Goal: Information Seeking & Learning: Learn about a topic

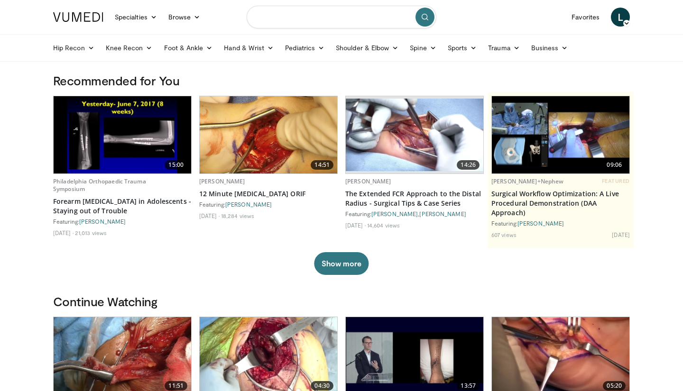
click at [293, 18] on input "Search topics, interventions" at bounding box center [342, 17] width 190 height 23
type input "*"
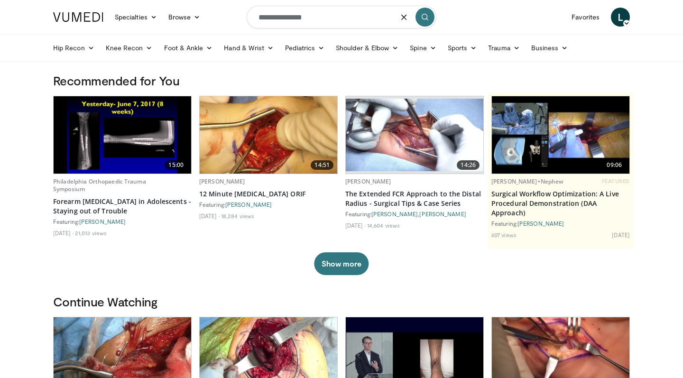
type input "**********"
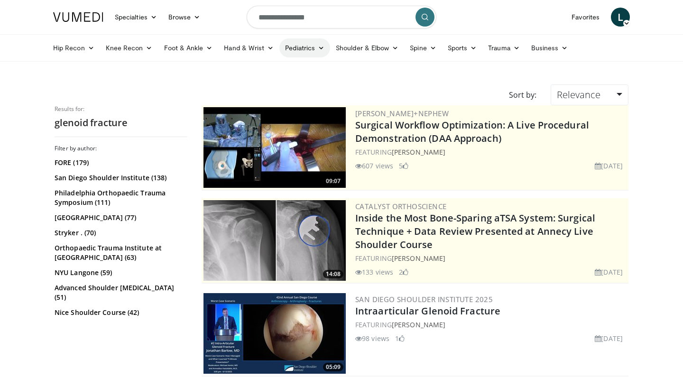
click at [281, 53] on link "Pediatrics" at bounding box center [304, 47] width 51 height 19
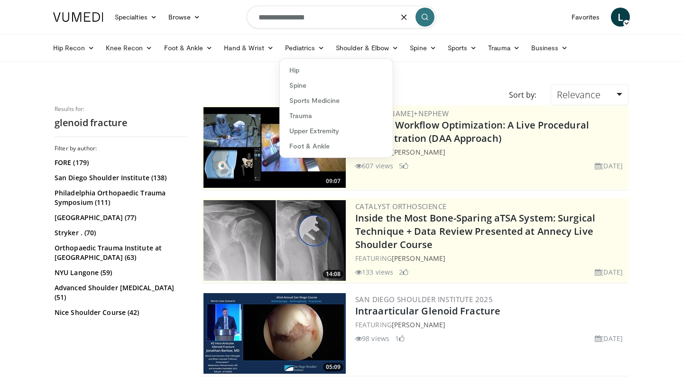
click at [358, 23] on input "**********" at bounding box center [342, 17] width 190 height 23
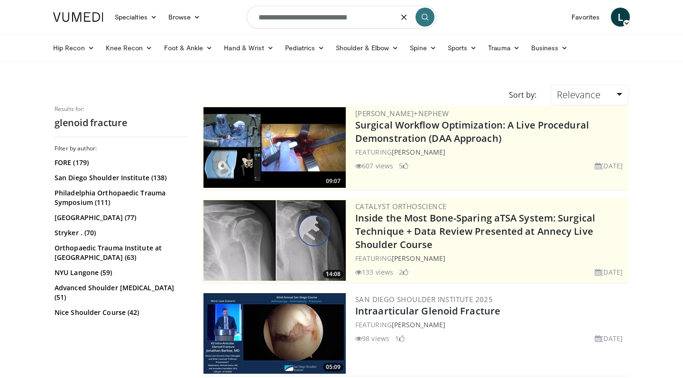
type input "**********"
click at [426, 19] on icon "submit" at bounding box center [425, 17] width 8 height 8
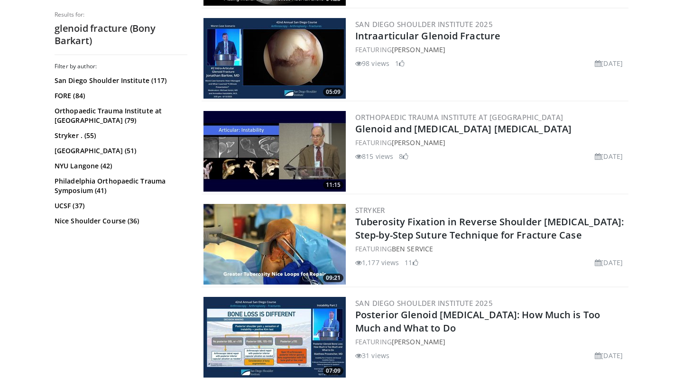
scroll to position [368, 0]
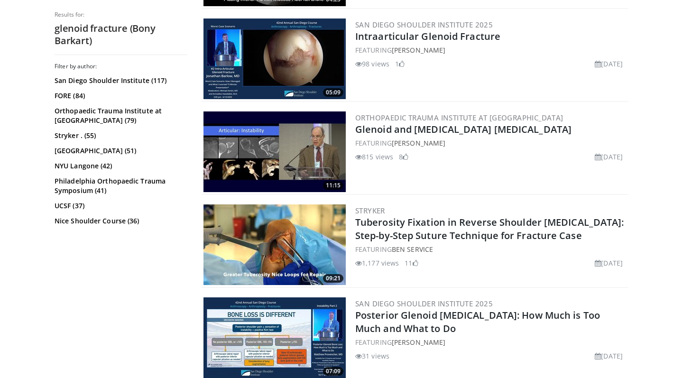
click at [293, 152] on img at bounding box center [274, 151] width 142 height 81
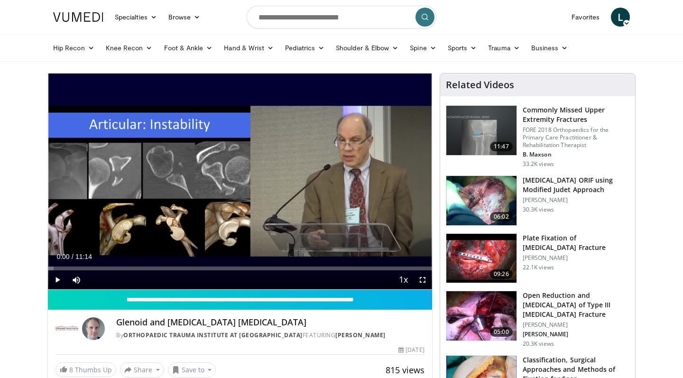
click at [62, 281] on span "Video Player" at bounding box center [57, 279] width 19 height 19
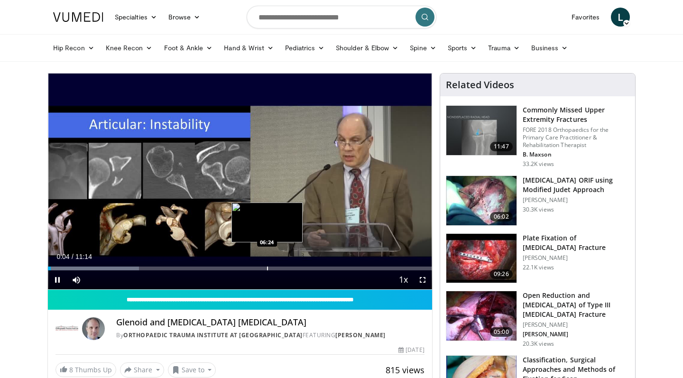
click at [267, 267] on div "Progress Bar" at bounding box center [267, 269] width 1 height 4
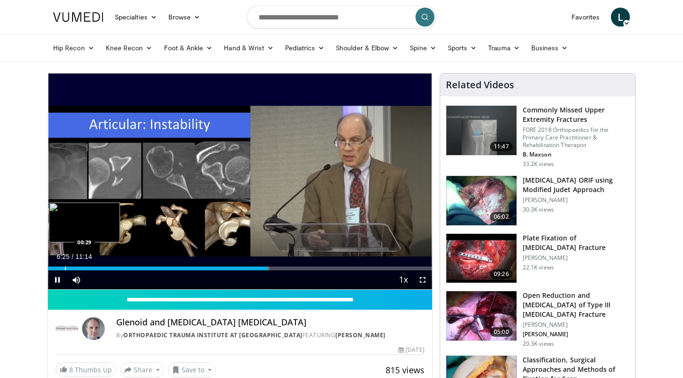
click at [65, 267] on div "Progress Bar" at bounding box center [65, 269] width 1 height 4
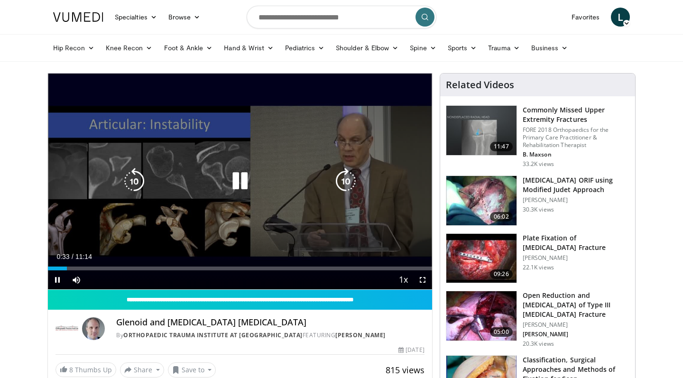
click at [346, 188] on icon "Video Player" at bounding box center [345, 181] width 27 height 27
click at [427, 281] on span "Video Player" at bounding box center [422, 279] width 19 height 19
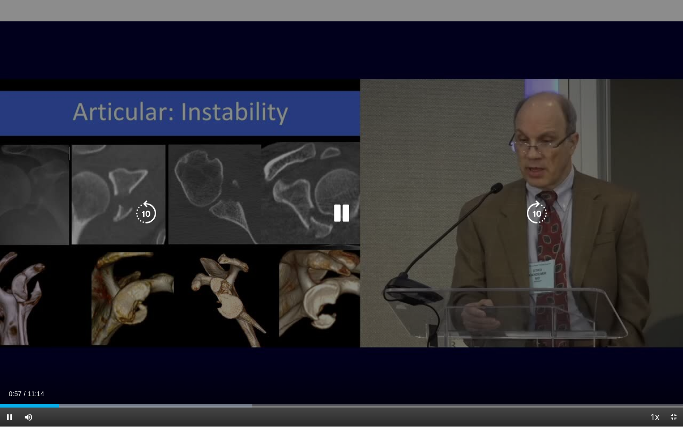
click at [538, 212] on icon "Video Player" at bounding box center [537, 213] width 27 height 27
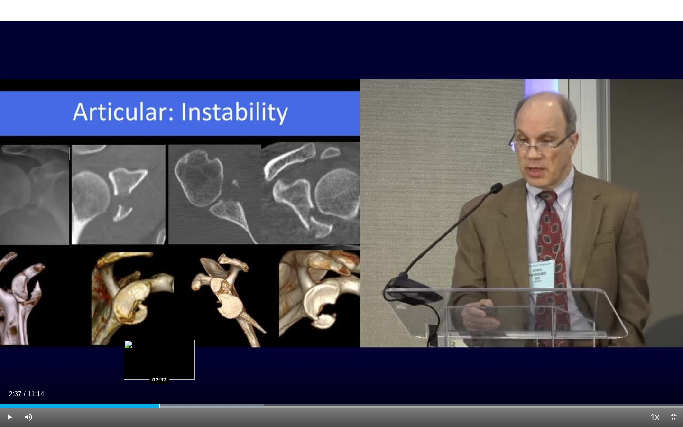
click at [159, 378] on div "Progress Bar" at bounding box center [159, 406] width 1 height 4
click at [179, 378] on div "Progress Bar" at bounding box center [179, 406] width 1 height 4
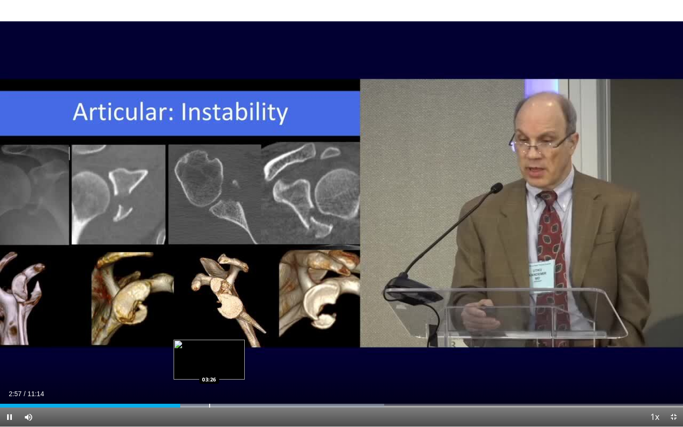
click at [209, 378] on div "Loaded : 56.25% 02:58 03:26" at bounding box center [341, 402] width 683 height 9
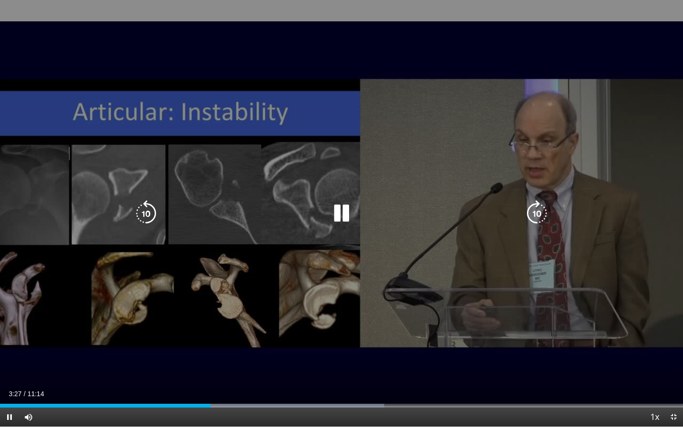
click at [229, 378] on div "Current Time 3:27 / Duration 11:14 Pause Skip Backward Skip Forward Mute 54% Lo…" at bounding box center [341, 416] width 683 height 19
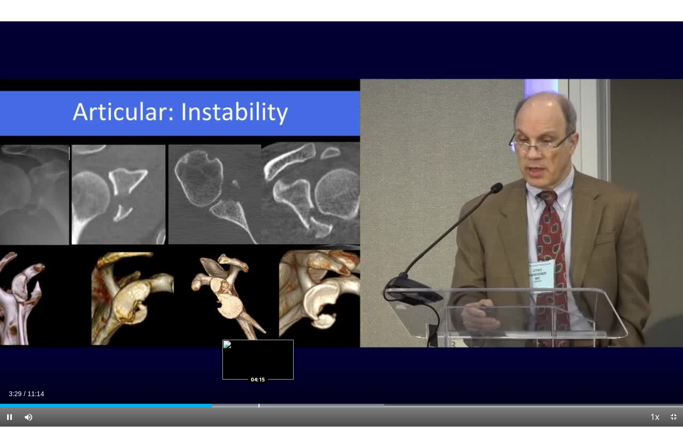
click at [259, 378] on div "Progress Bar" at bounding box center [259, 406] width 1 height 4
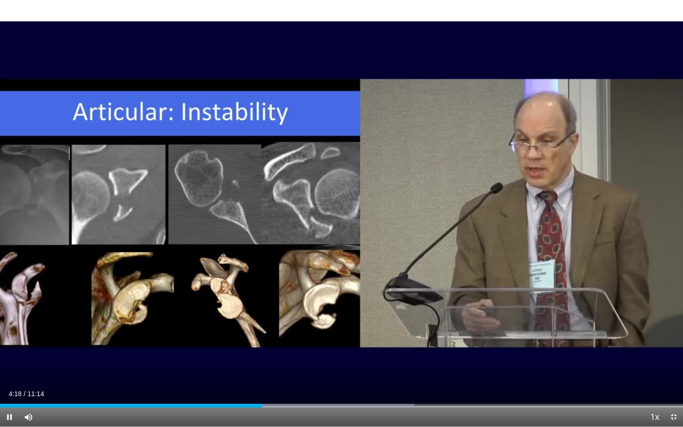
click at [288, 378] on div "Current Time 4:18 / Duration 11:14 Pause Skip Backward Skip Forward Mute 54% Lo…" at bounding box center [341, 416] width 683 height 19
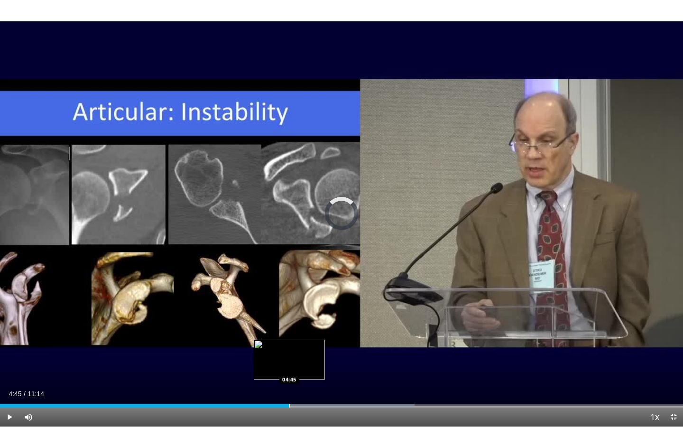
click at [289, 378] on div "Progress Bar" at bounding box center [289, 406] width 1 height 4
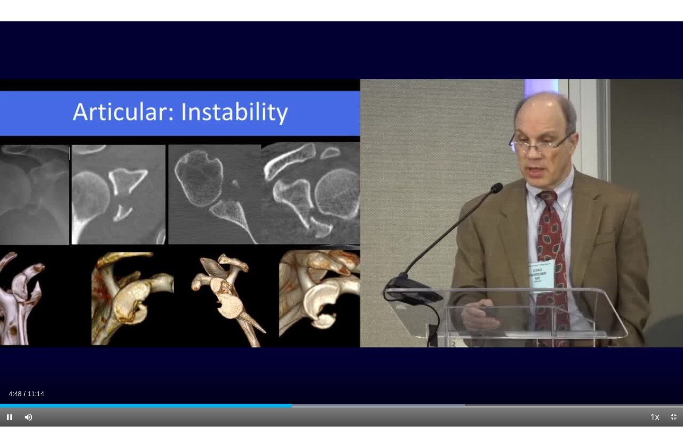
click at [332, 378] on div "Current Time 4:48 / Duration 11:14 Pause Skip Backward Skip Forward Mute 54% Lo…" at bounding box center [341, 416] width 683 height 19
click at [332, 378] on div "Progress Bar" at bounding box center [332, 406] width 1 height 4
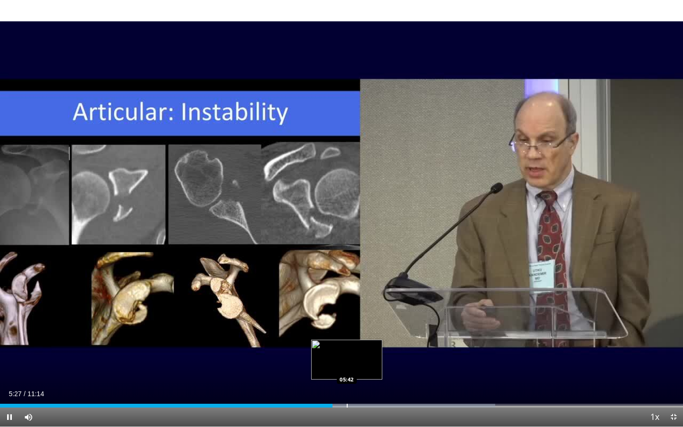
click at [347, 378] on div "Progress Bar" at bounding box center [347, 406] width 1 height 4
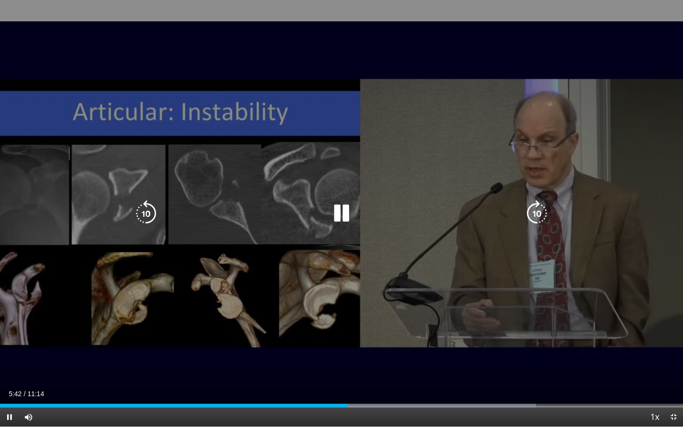
click at [369, 378] on video-js "**********" at bounding box center [341, 213] width 683 height 427
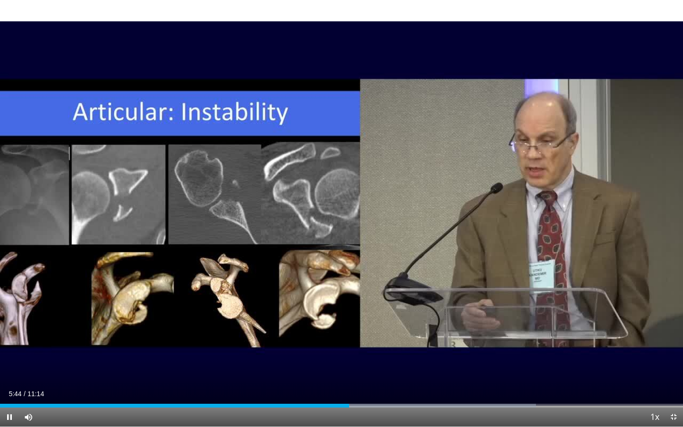
click at [387, 378] on div "Current Time 5:44 / Duration 11:14 Pause Skip Backward Skip Forward Mute 54% Lo…" at bounding box center [341, 416] width 683 height 19
click at [385, 378] on div "Progress Bar" at bounding box center [385, 406] width 1 height 4
click at [404, 378] on div "Progress Bar" at bounding box center [404, 406] width 1 height 4
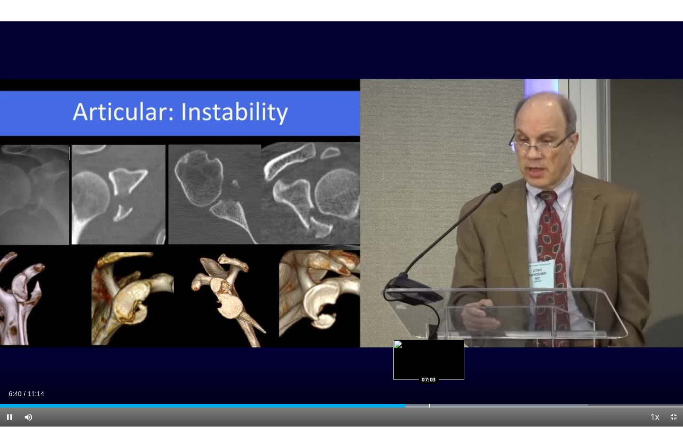
click at [429, 378] on div "Progress Bar" at bounding box center [429, 406] width 1 height 4
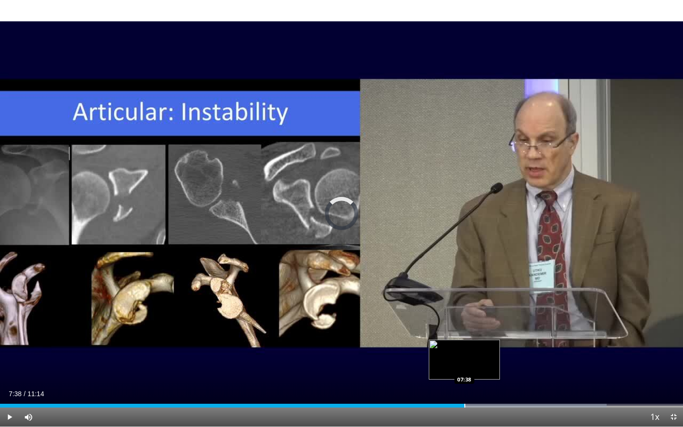
click at [464, 378] on div "Loaded : 88.80% 07:38 07:38" at bounding box center [341, 402] width 683 height 9
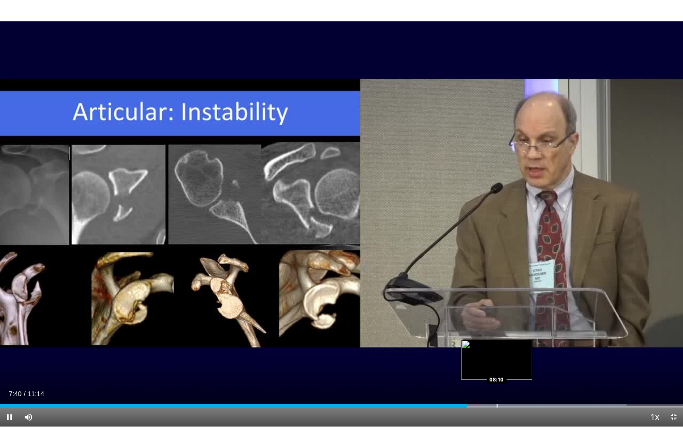
click at [497, 378] on div "Progress Bar" at bounding box center [497, 406] width 1 height 4
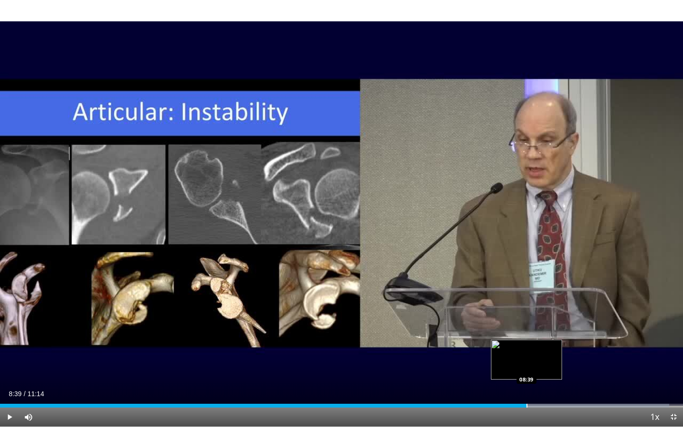
click at [526, 378] on div "Loaded : 97.97% 08:12 08:39" at bounding box center [341, 402] width 683 height 9
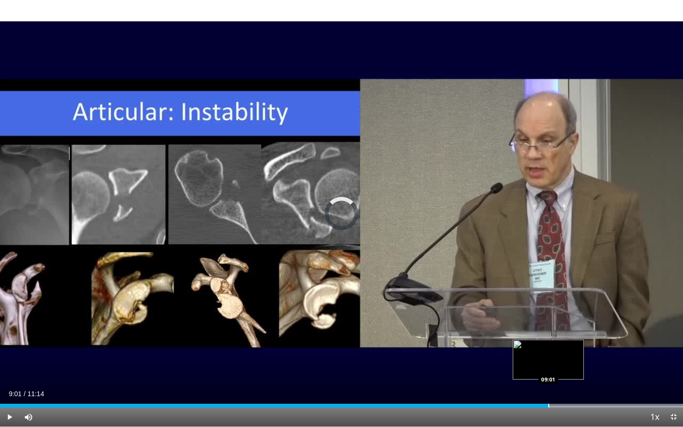
click at [548, 378] on div "Loaded : 99.98% 09:01 09:01" at bounding box center [341, 402] width 683 height 9
click at [565, 378] on div "Loaded : 99.98% 09:18 09:18" at bounding box center [341, 402] width 683 height 9
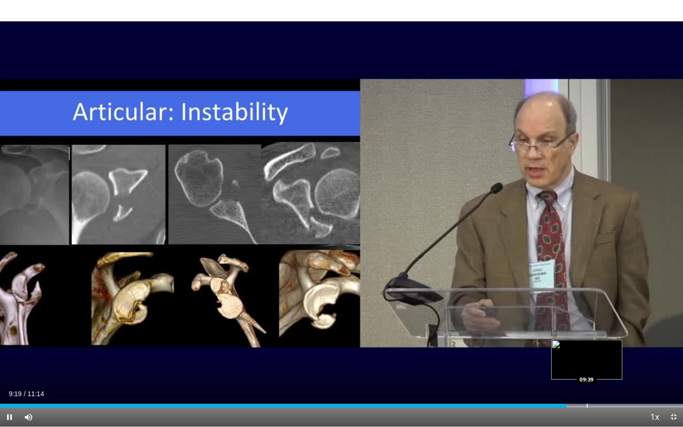
click at [587, 378] on div "Progress Bar" at bounding box center [587, 406] width 1 height 4
click at [567, 378] on div "Loaded : 99.98% 09:40 09:22" at bounding box center [341, 406] width 683 height 4
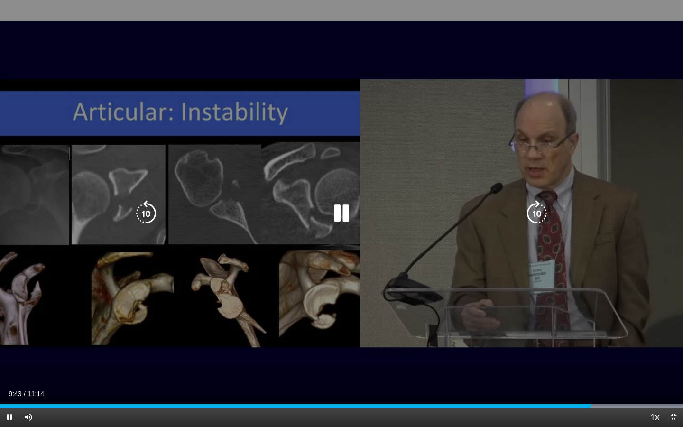
click at [350, 215] on icon "Video Player" at bounding box center [341, 213] width 27 height 27
click at [295, 172] on div "20 seconds Tap to unmute" at bounding box center [341, 213] width 683 height 426
click at [532, 208] on icon "Video Player" at bounding box center [537, 213] width 27 height 27
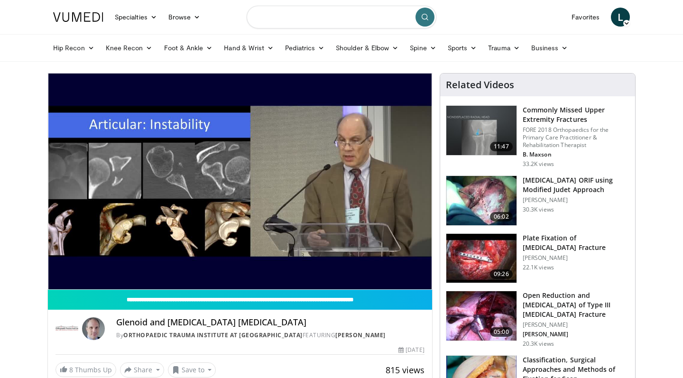
click at [365, 19] on input "Search topics, interventions" at bounding box center [342, 17] width 190 height 23
type input "**********"
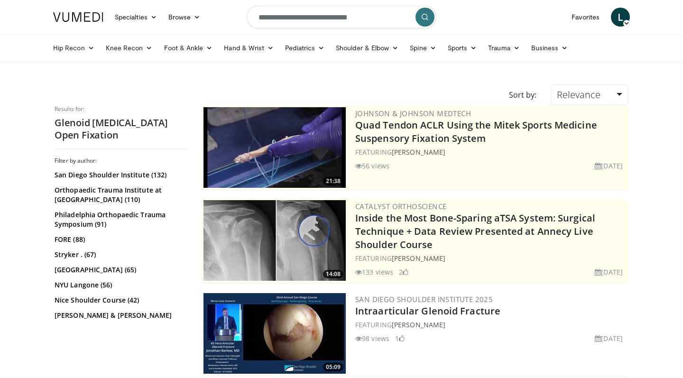
click at [329, 20] on input "**********" at bounding box center [342, 17] width 190 height 23
click at [404, 15] on icon "button" at bounding box center [404, 17] width 8 height 8
type input "**********"
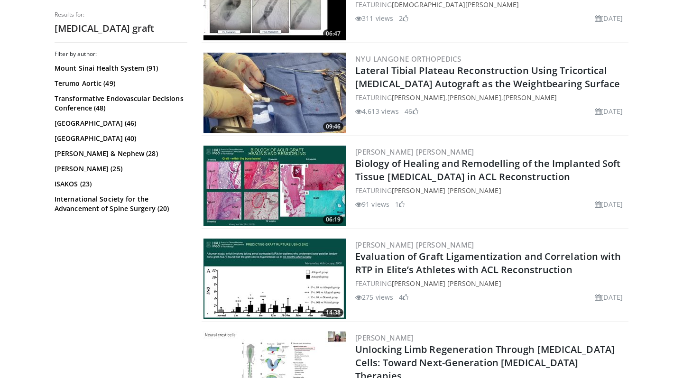
scroll to position [1546, 0]
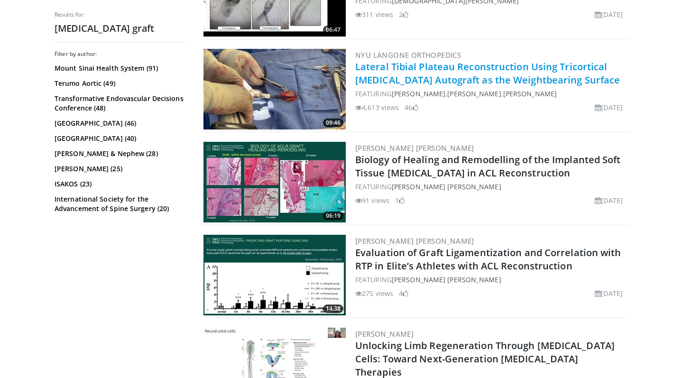
click at [376, 69] on link "Lateral Tibial Plateau Reconstruction Using Tricortical [MEDICAL_DATA] Autograf…" at bounding box center [487, 73] width 265 height 26
